Goal: Task Accomplishment & Management: Use online tool/utility

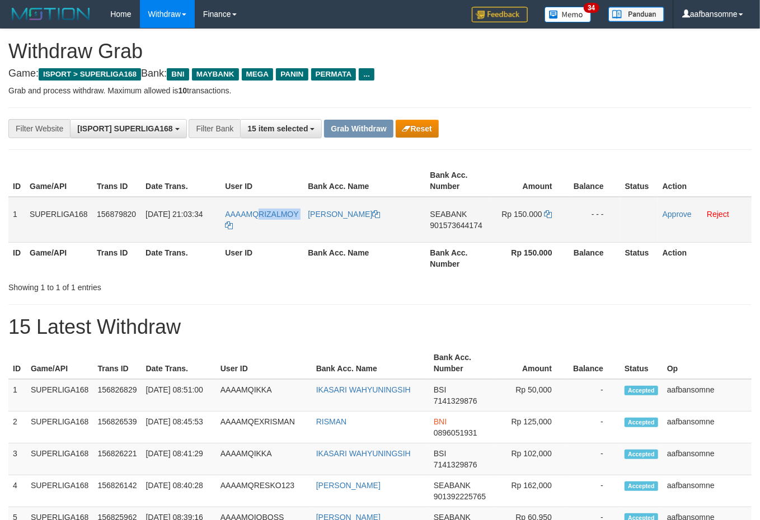
drag, startPoint x: 260, startPoint y: 197, endPoint x: 288, endPoint y: 229, distance: 42.4
click at [293, 236] on td "AAAAMQRIZALMOY" at bounding box center [261, 220] width 83 height 46
copy link "RIZALMOY"
click at [633, 124] on div "**********" at bounding box center [380, 128] width 760 height 19
drag, startPoint x: 261, startPoint y: 204, endPoint x: 287, endPoint y: 224, distance: 32.7
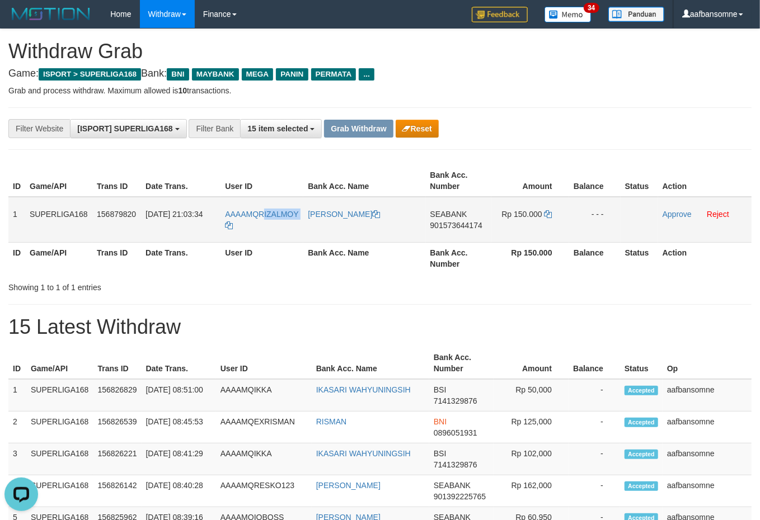
click at [287, 224] on td "AAAAMQRIZALMOY" at bounding box center [261, 220] width 83 height 46
copy link "IZALMOY"
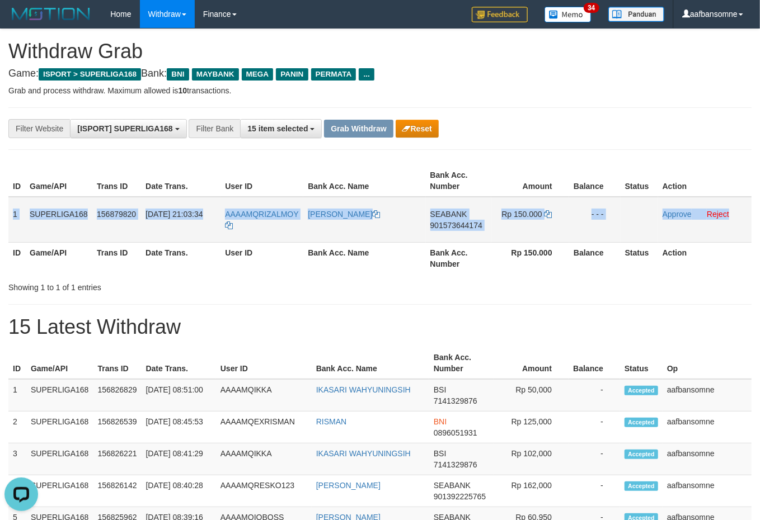
drag, startPoint x: 12, startPoint y: 206, endPoint x: 767, endPoint y: 212, distance: 755.2
click at [744, 208] on tr "1 SUPERLIGA168 156879820 [DATE] 21:03:34 AAAAMQRIZALMOY [PERSON_NAME] SULISTYAW…" at bounding box center [379, 220] width 743 height 46
copy tr "1 SUPERLIGA168 156879820 [DATE] 21:03:34 AAAAMQRIZALMOY RIZAL SULISTYAWAN SEABA…"
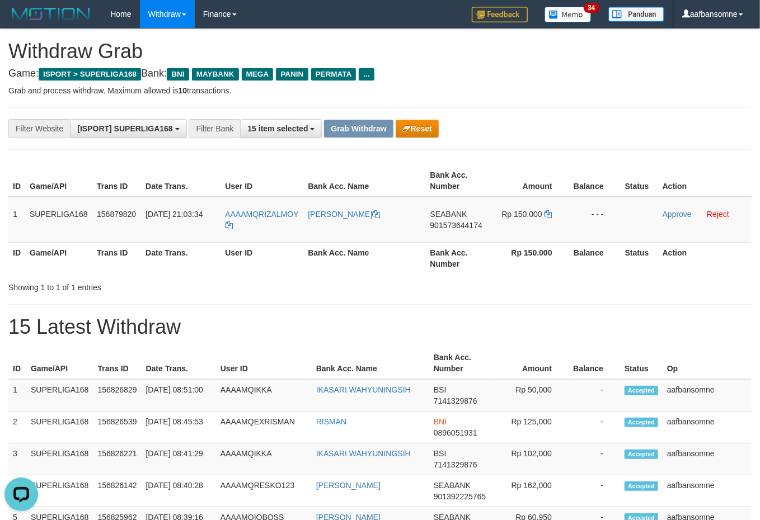
click at [658, 131] on div "**********" at bounding box center [380, 128] width 760 height 19
click at [477, 222] on span "901573644174" at bounding box center [456, 225] width 52 height 9
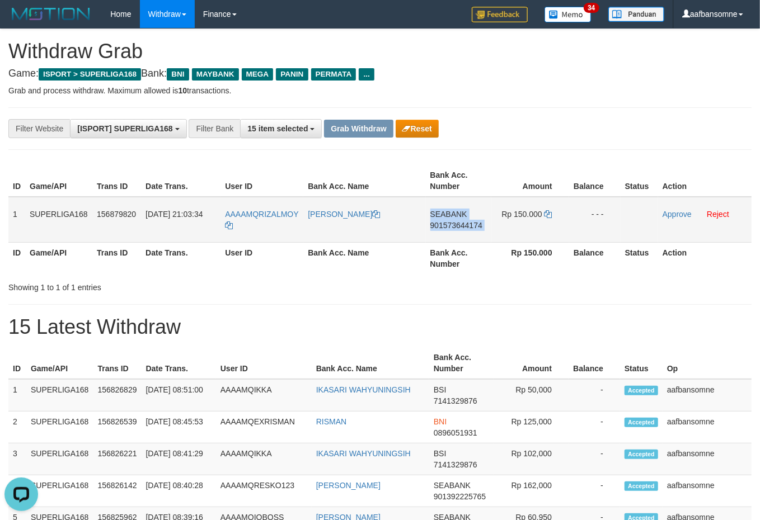
click at [477, 222] on span "901573644174" at bounding box center [456, 225] width 52 height 9
click at [550, 213] on icon at bounding box center [548, 214] width 8 height 8
click at [553, 213] on td "Rp 150.000" at bounding box center [530, 220] width 78 height 46
click at [549, 213] on icon at bounding box center [548, 214] width 8 height 8
click at [548, 213] on icon at bounding box center [548, 214] width 8 height 8
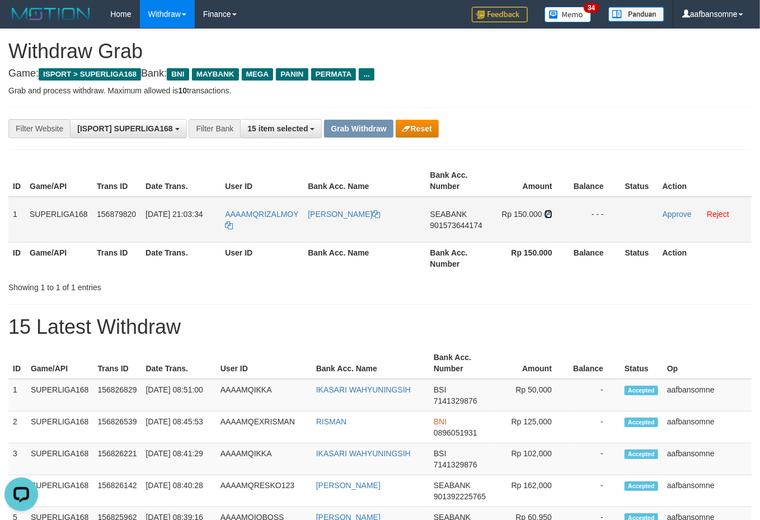
click at [548, 213] on icon at bounding box center [548, 214] width 8 height 8
drag, startPoint x: 662, startPoint y: 211, endPoint x: 444, endPoint y: 127, distance: 233.2
click at [662, 211] on link "Approve" at bounding box center [676, 214] width 29 height 9
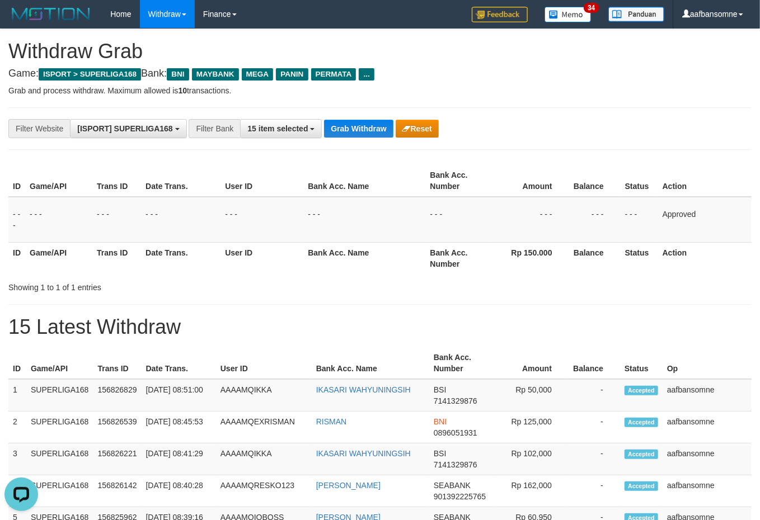
click at [333, 117] on div "**********" at bounding box center [379, 128] width 743 height 43
click at [338, 122] on button "Grab Withdraw" at bounding box center [358, 129] width 69 height 18
